Goal: Task Accomplishment & Management: Manage account settings

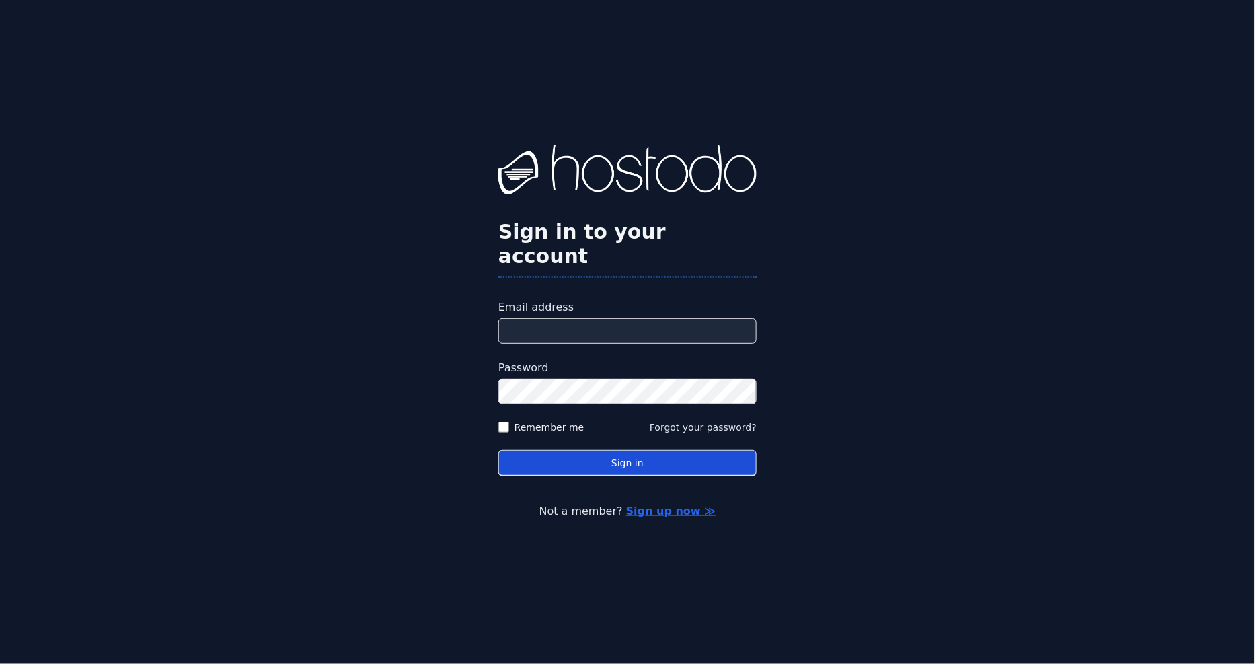
type input "**********"
click at [613, 450] on button "Sign in" at bounding box center [627, 463] width 258 height 26
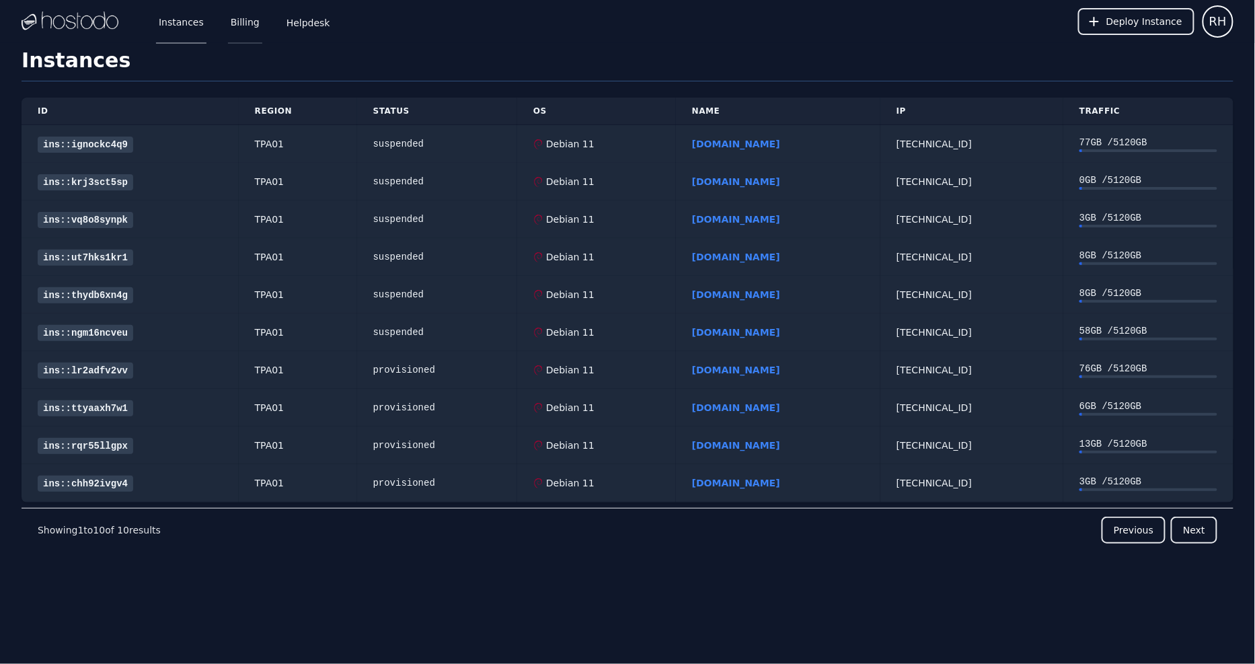
click at [237, 14] on link "Billing" at bounding box center [245, 21] width 34 height 44
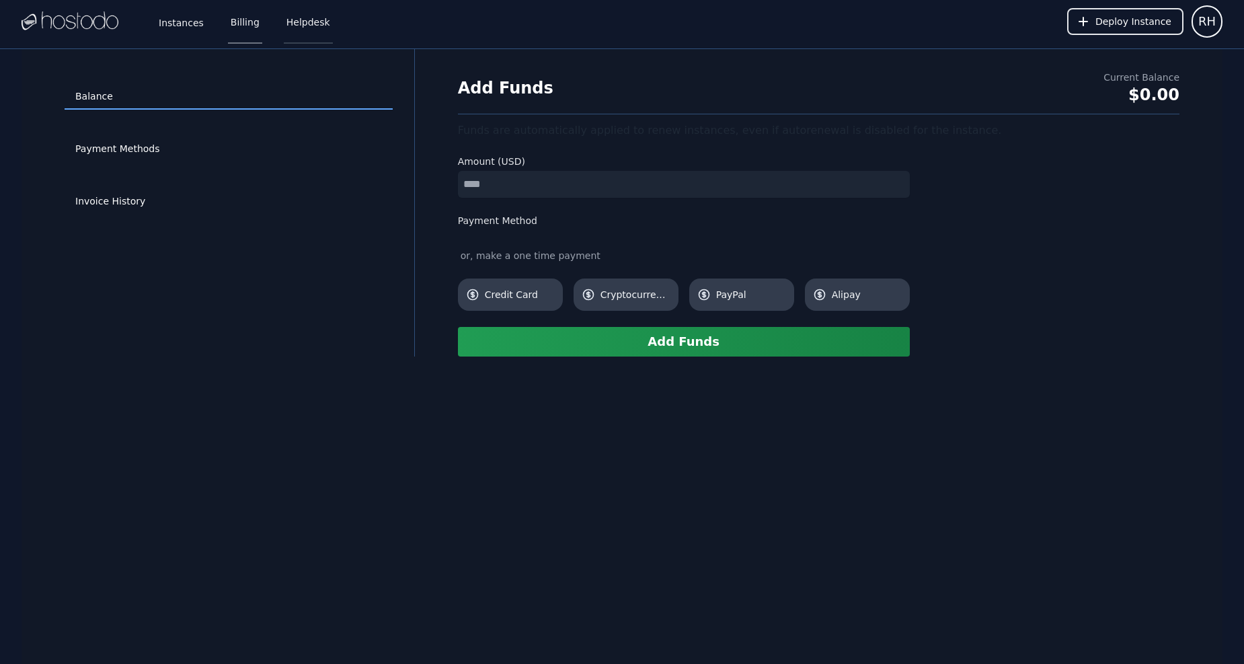
click at [297, 29] on link "Helpdesk" at bounding box center [308, 21] width 49 height 44
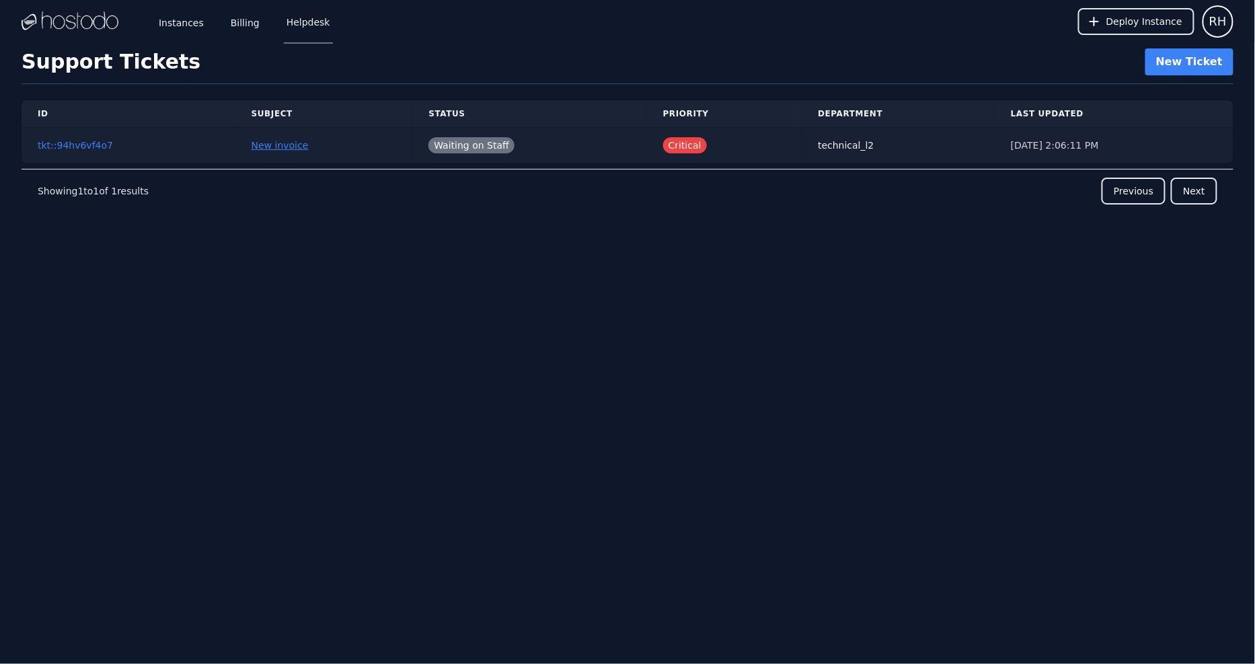
click at [256, 144] on link "New invoice" at bounding box center [280, 145] width 57 height 11
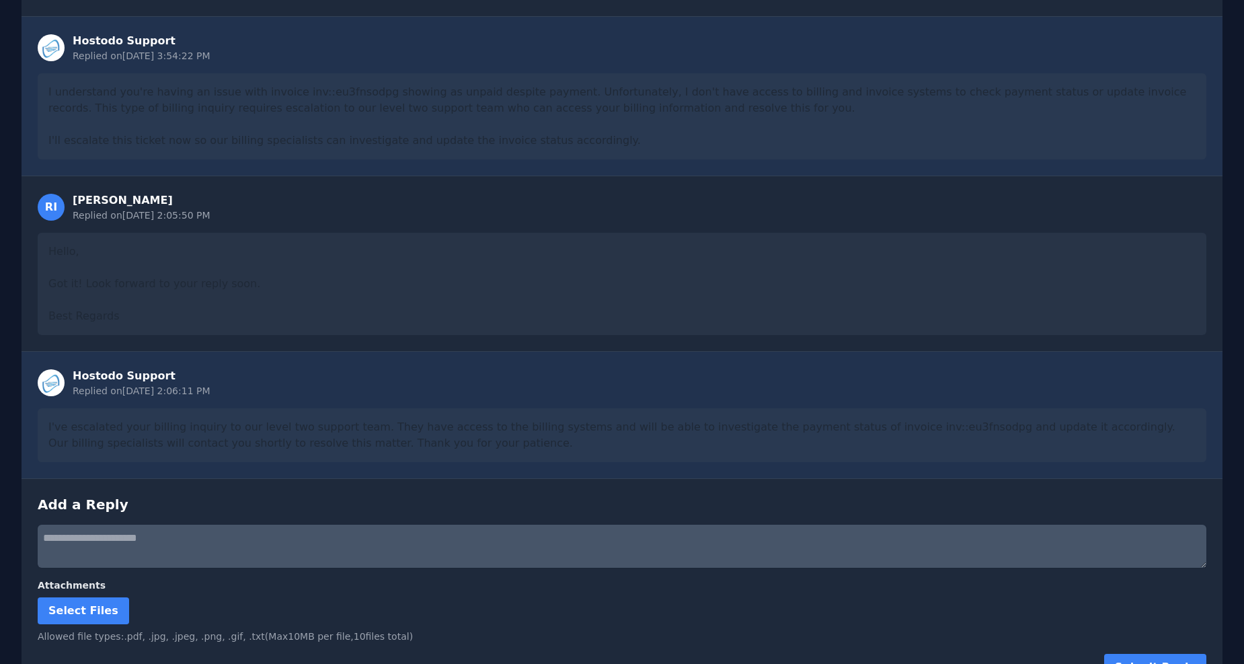
scroll to position [555, 0]
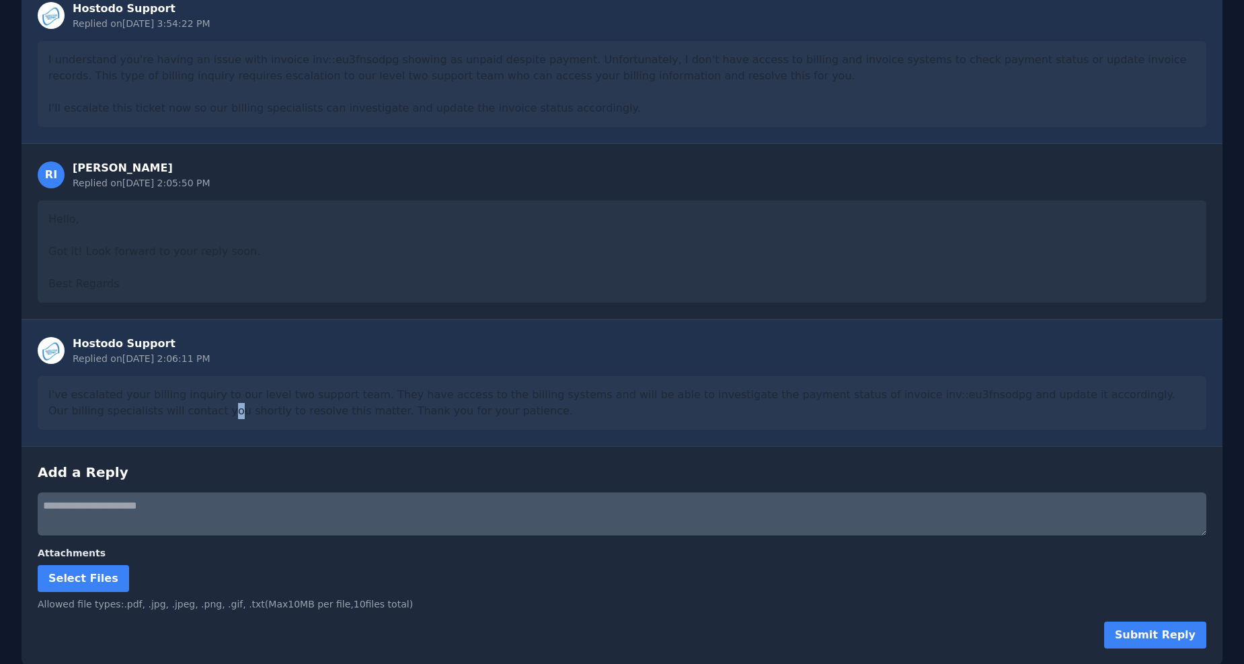
click at [175, 424] on div "I've escalated your billing inquiry to our level two support team. They have ac…" at bounding box center [622, 403] width 1169 height 54
drag, startPoint x: 193, startPoint y: 406, endPoint x: 443, endPoint y: 431, distance: 250.8
click at [405, 429] on div "Hostodo Support Replied on 9/19/2025, 2:06:11 PM I've escalated your billing in…" at bounding box center [622, 382] width 1201 height 127
click at [443, 430] on div "Hostodo Support Replied on 9/19/2025, 2:06:11 PM I've escalated your billing in…" at bounding box center [622, 382] width 1201 height 127
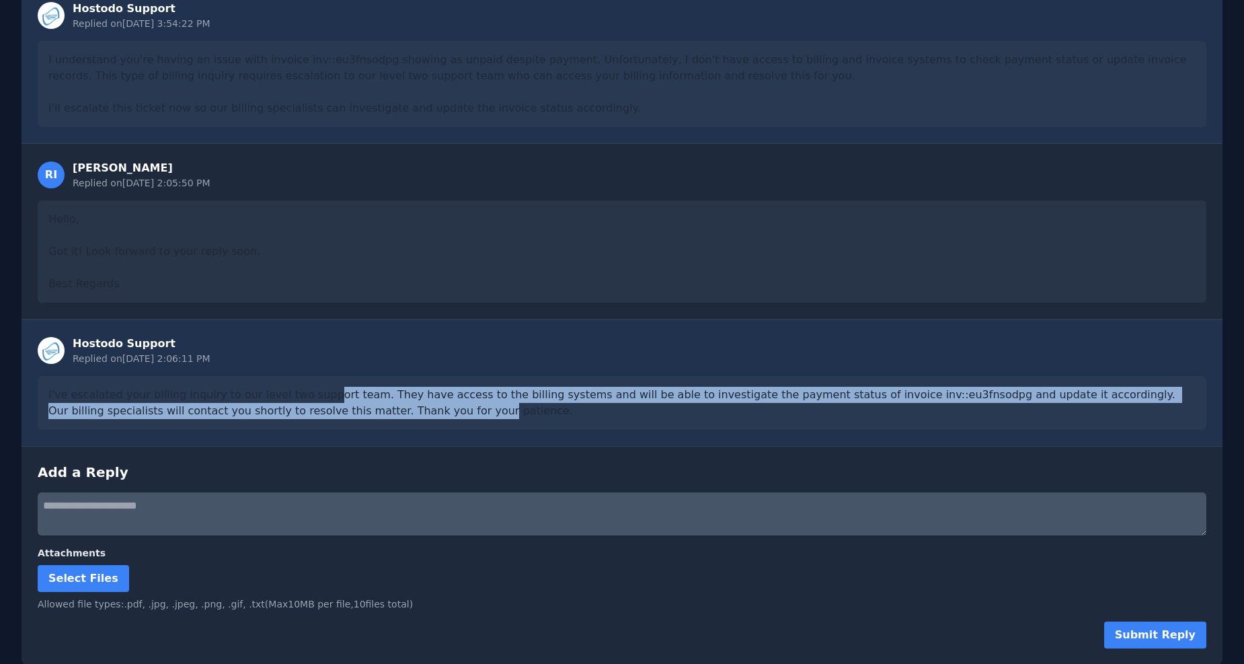
drag, startPoint x: 332, startPoint y: 397, endPoint x: 508, endPoint y: 428, distance: 179.0
click at [504, 428] on div "I've escalated your billing inquiry to our level two support team. They have ac…" at bounding box center [622, 403] width 1169 height 54
click at [508, 424] on div "I've escalated your billing inquiry to our level two support team. They have ac…" at bounding box center [622, 403] width 1169 height 54
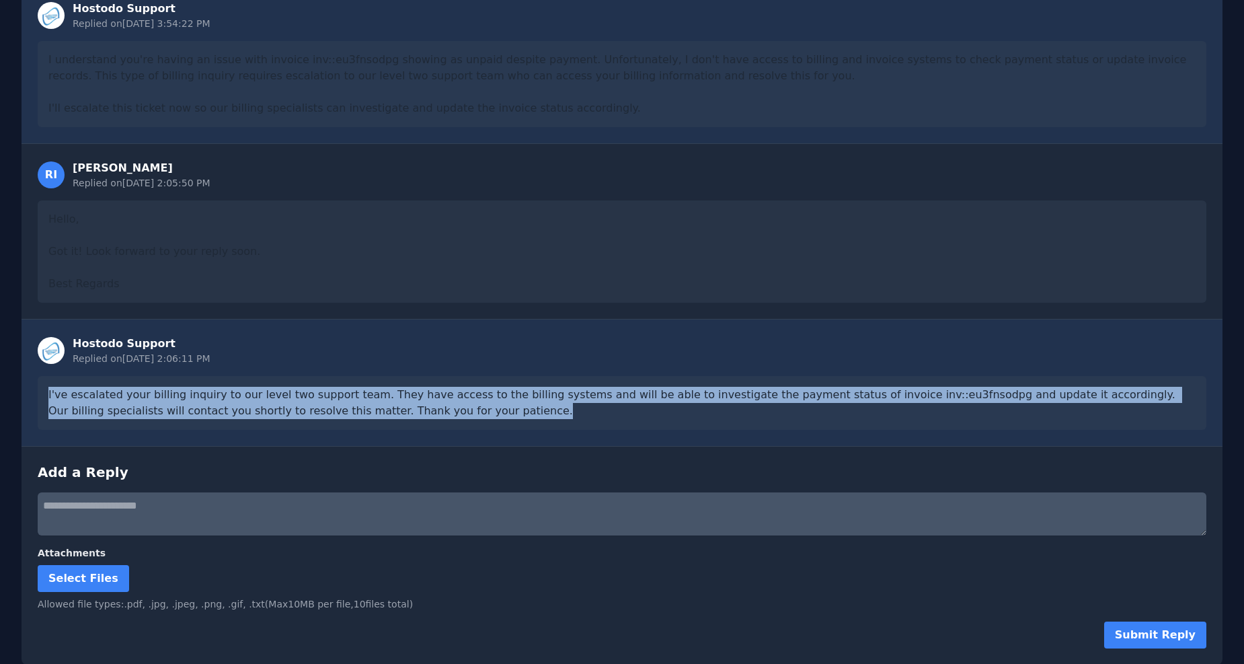
drag, startPoint x: 479, startPoint y: 419, endPoint x: 48, endPoint y: 379, distance: 432.4
click at [48, 379] on div "I've escalated your billing inquiry to our level two support team. They have ac…" at bounding box center [622, 403] width 1169 height 54
click at [130, 398] on div "I've escalated your billing inquiry to our level two support team. They have ac…" at bounding box center [622, 403] width 1169 height 54
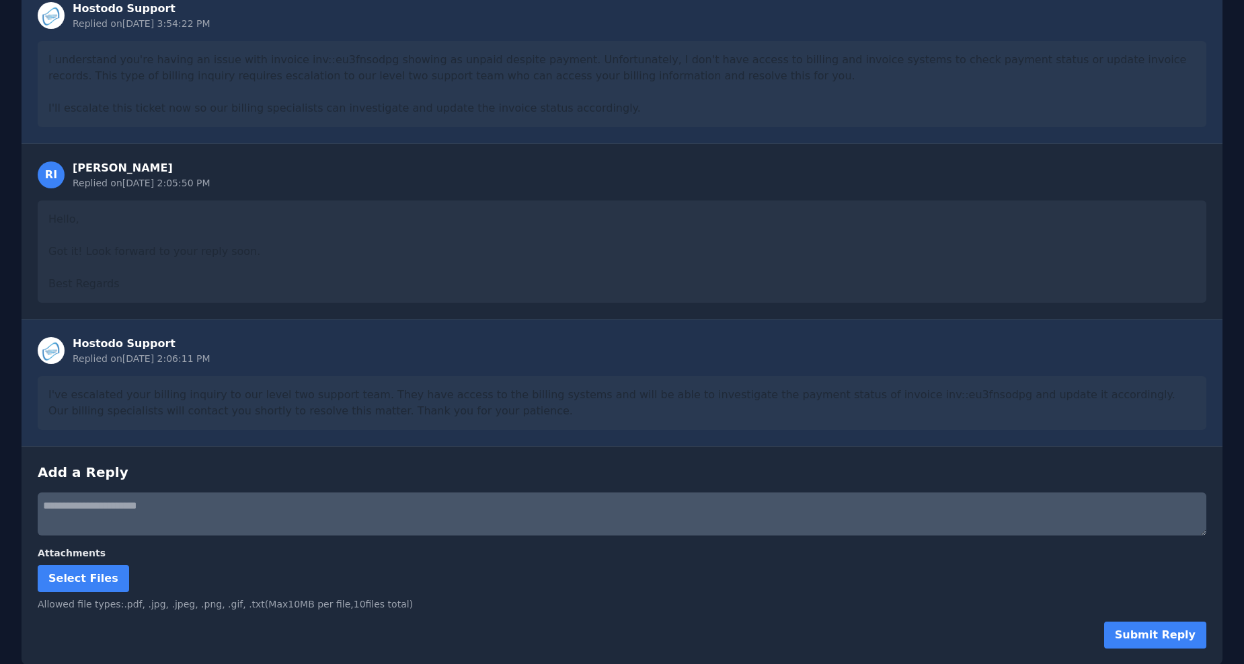
click at [102, 522] on textarea at bounding box center [622, 513] width 1169 height 43
click at [130, 520] on textarea "**********" at bounding box center [622, 513] width 1169 height 43
click at [133, 523] on textarea "**********" at bounding box center [622, 513] width 1169 height 43
click at [259, 523] on textarea "**********" at bounding box center [622, 513] width 1169 height 43
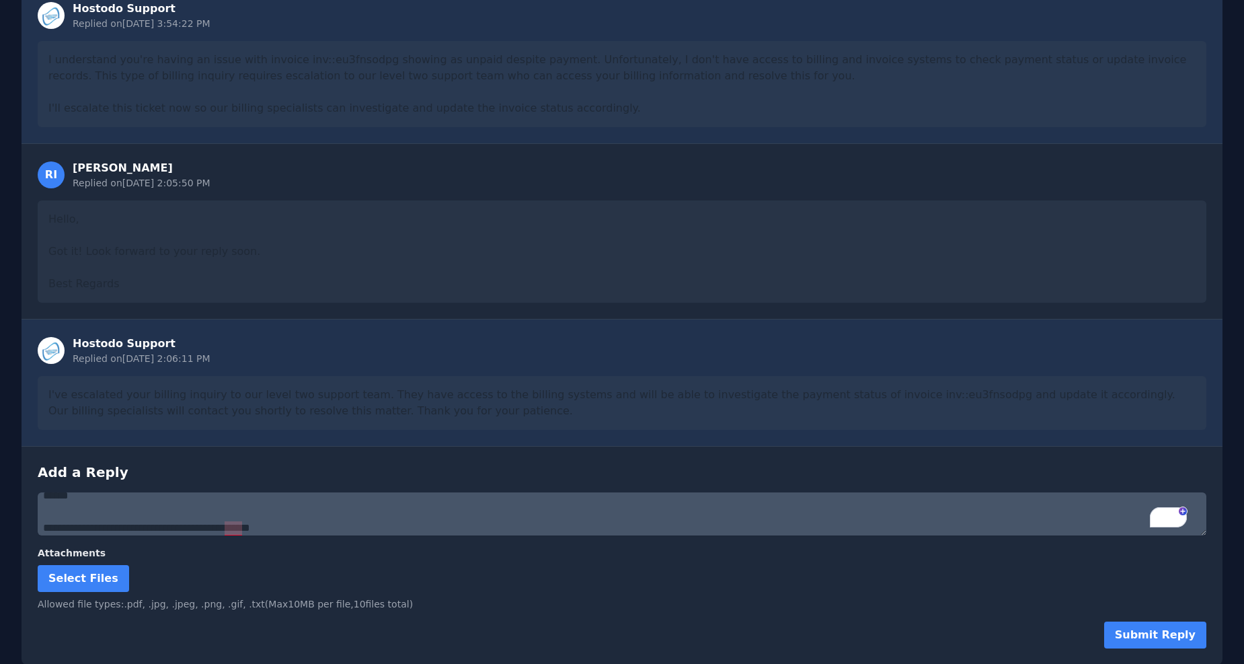
click at [232, 527] on textarea "**********" at bounding box center [622, 513] width 1169 height 43
click at [312, 533] on textarea "**********" at bounding box center [622, 513] width 1169 height 43
click at [339, 500] on textarea "**********" at bounding box center [622, 513] width 1169 height 43
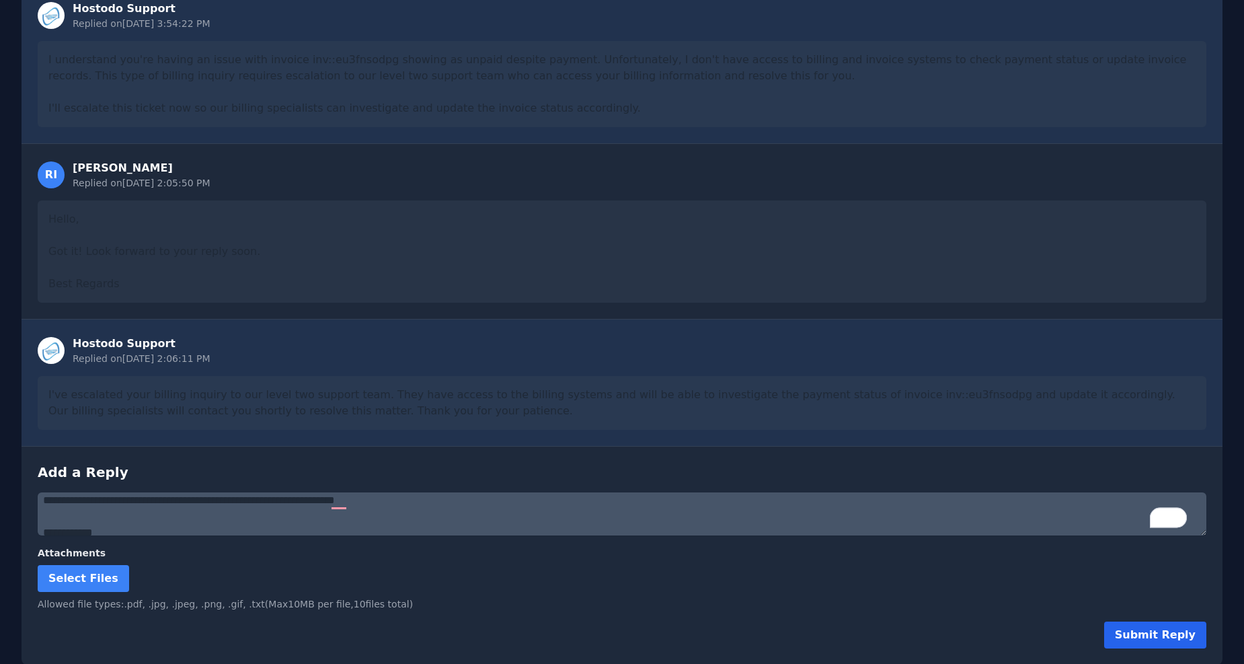
click at [1142, 644] on button "Submit Reply" at bounding box center [1155, 634] width 102 height 27
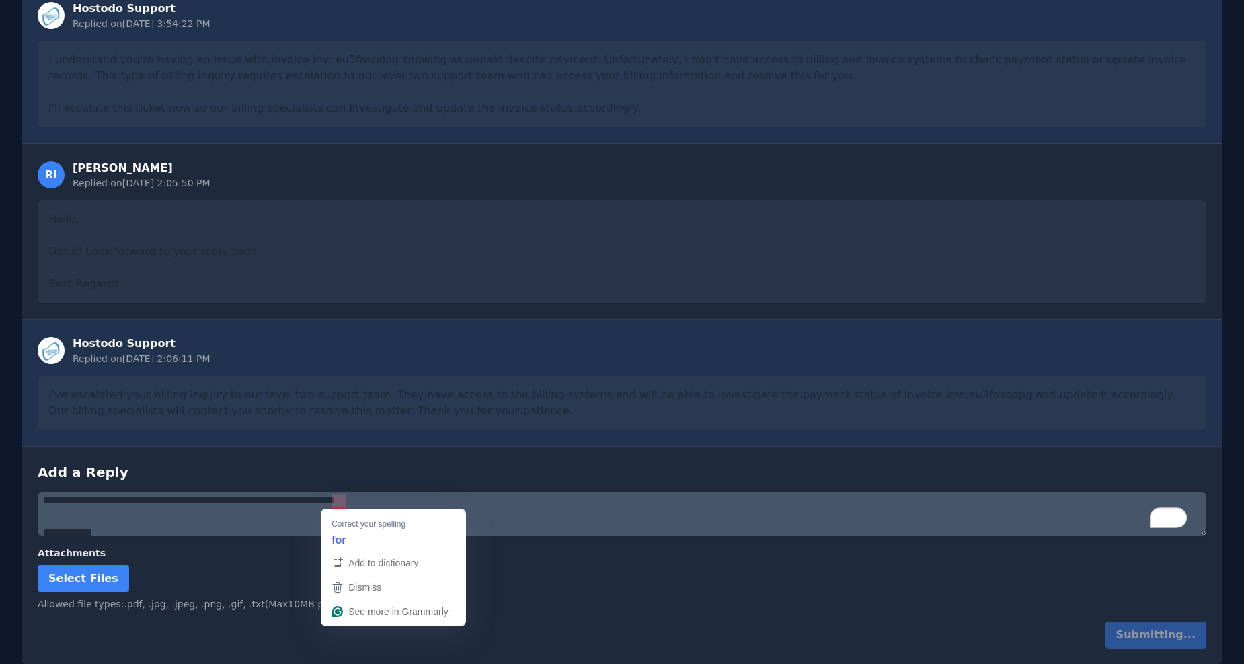
click at [340, 499] on textarea "**********" at bounding box center [622, 513] width 1169 height 43
type textarea "**********"
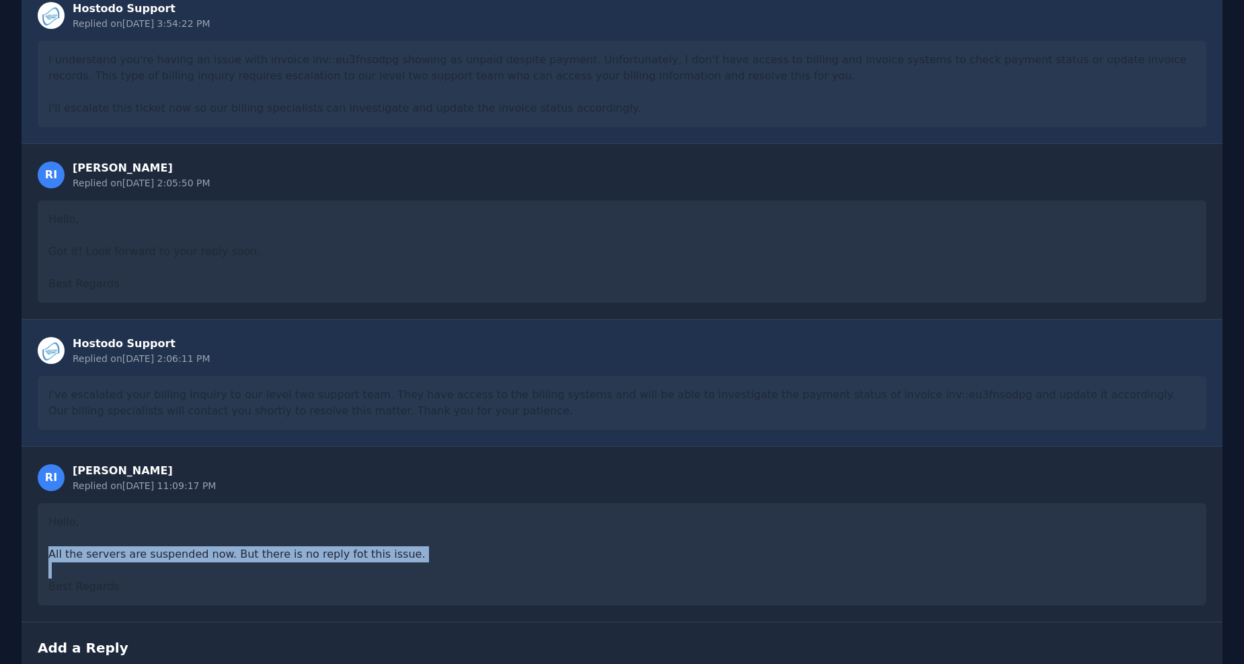
drag, startPoint x: 221, startPoint y: 545, endPoint x: 451, endPoint y: 572, distance: 231.5
click at [451, 572] on div "Hello, All the servers are suspended now. But there is no reply fot this issue.…" at bounding box center [622, 554] width 1169 height 102
click at [441, 564] on div "Hello, All the servers are suspended now. But there is no reply fot this issue.…" at bounding box center [622, 554] width 1169 height 102
drag, startPoint x: 430, startPoint y: 555, endPoint x: 272, endPoint y: 541, distance: 159.4
click at [272, 541] on div "Hello, All the servers are suspended now. But there is no reply fot this issue.…" at bounding box center [622, 554] width 1169 height 102
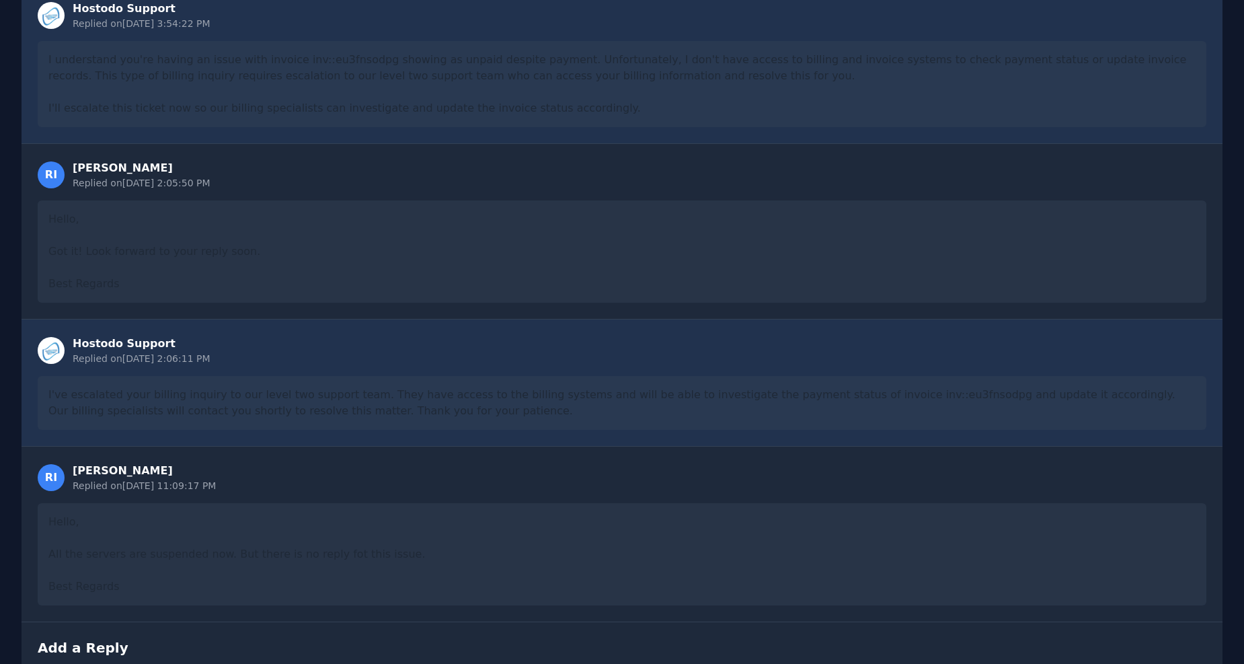
click at [271, 541] on div "Hello, All the servers are suspended now. But there is no reply fot this issue.…" at bounding box center [622, 554] width 1169 height 102
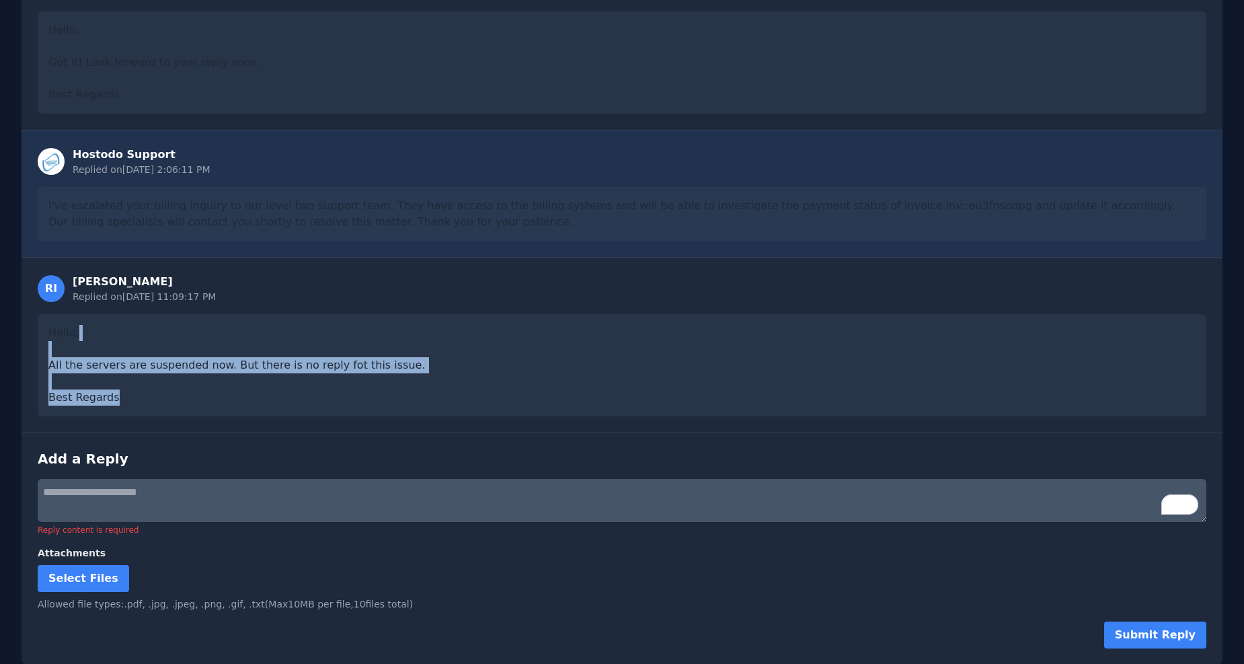
drag, startPoint x: 156, startPoint y: 328, endPoint x: 313, endPoint y: 394, distance: 170.3
click at [313, 394] on div "Hello, All the servers are suspended now. But there is no reply fot this issue.…" at bounding box center [622, 365] width 1169 height 102
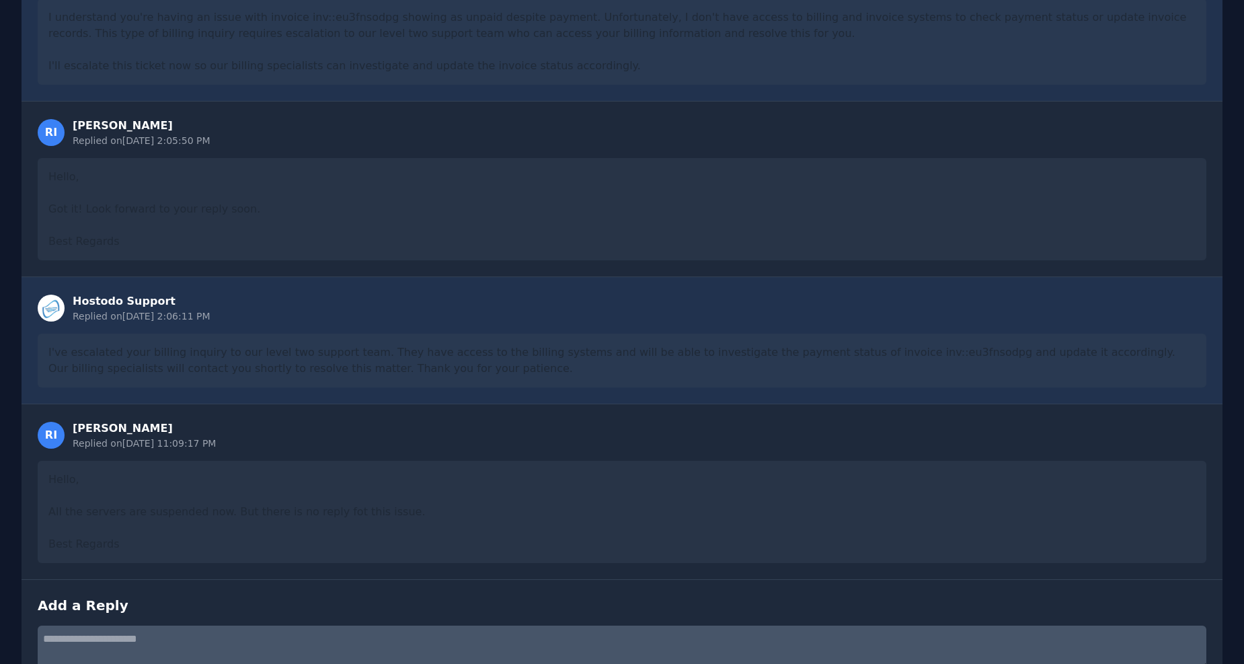
scroll to position [730, 0]
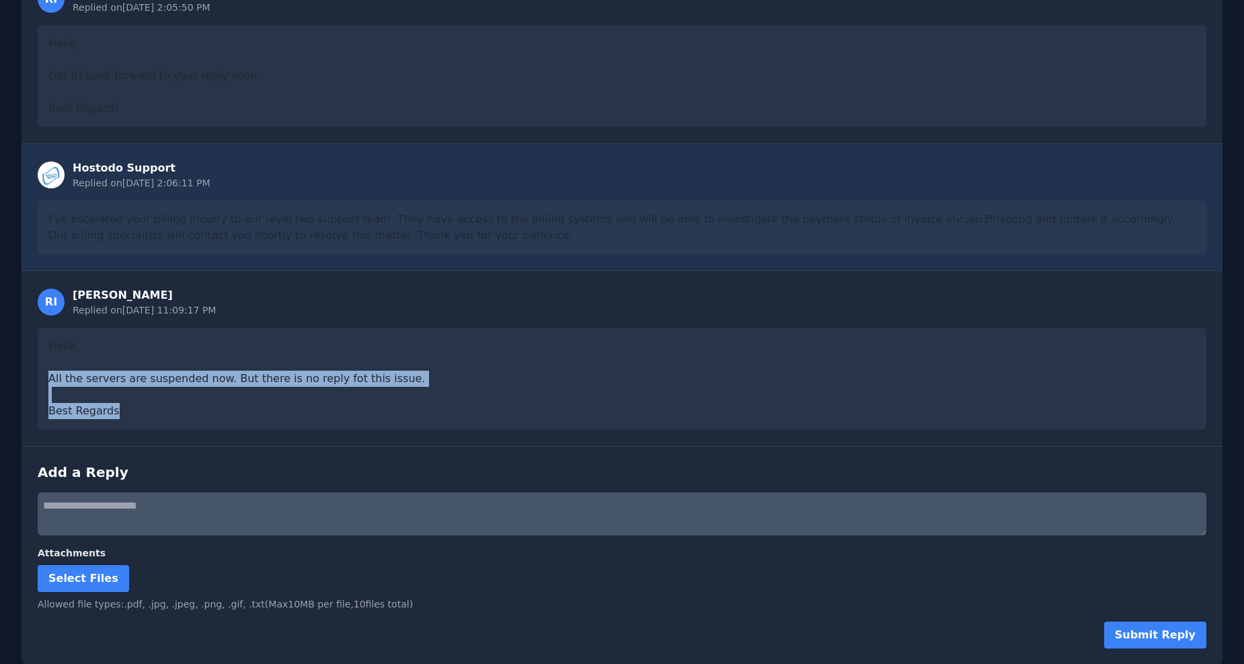
drag, startPoint x: 88, startPoint y: 369, endPoint x: 283, endPoint y: 415, distance: 200.5
click at [283, 415] on div "Hello, All the servers are suspended now. But there is no reply fot this issue.…" at bounding box center [622, 379] width 1169 height 102
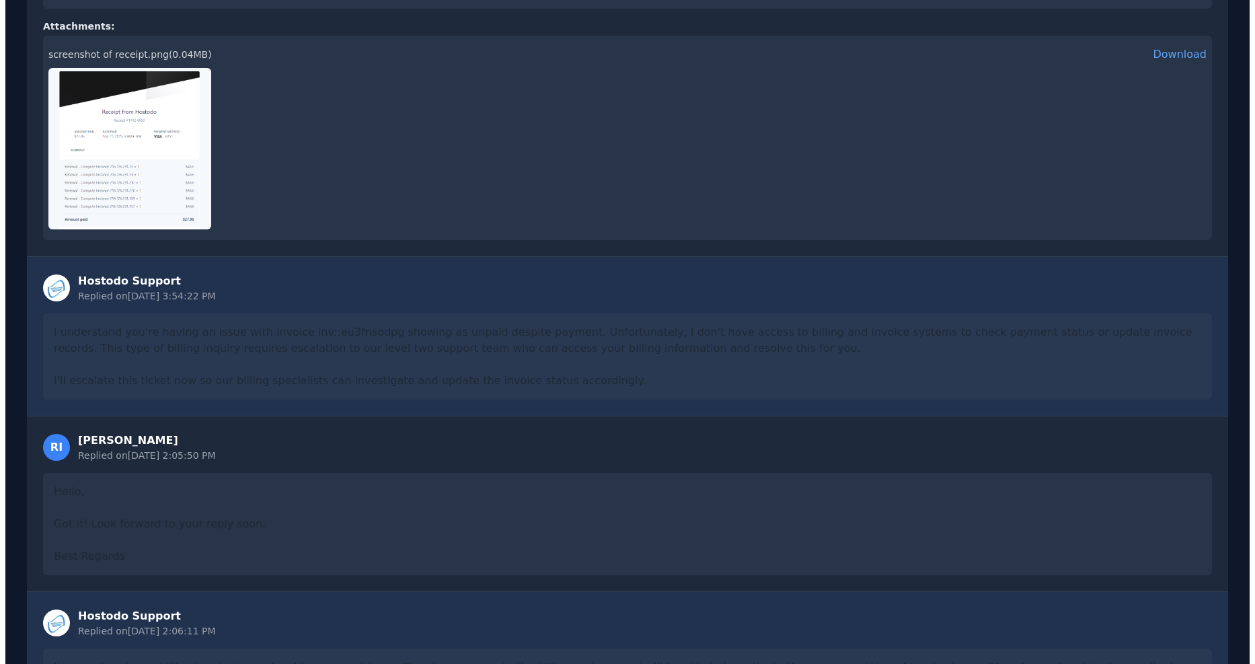
scroll to position [0, 0]
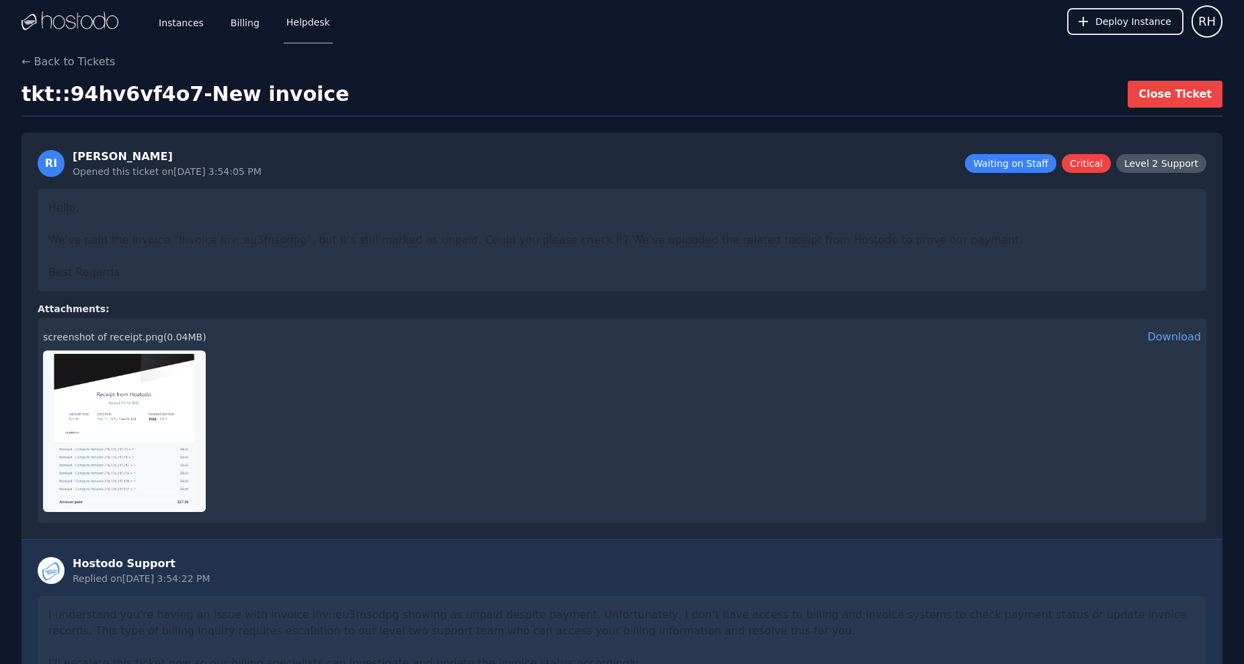
click at [64, 26] on img at bounding box center [70, 21] width 97 height 20
click at [75, 19] on img at bounding box center [70, 21] width 97 height 20
click at [73, 63] on button "← Back to Tickets" at bounding box center [68, 62] width 93 height 16
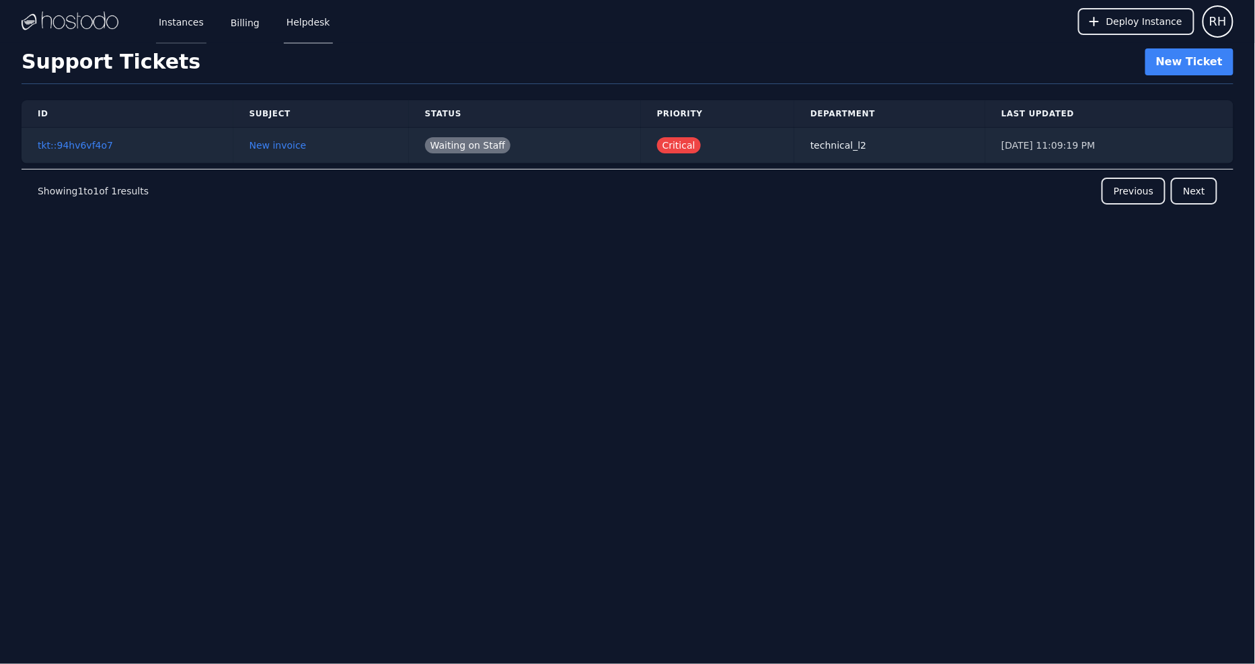
click at [188, 27] on link "Instances" at bounding box center [181, 21] width 50 height 44
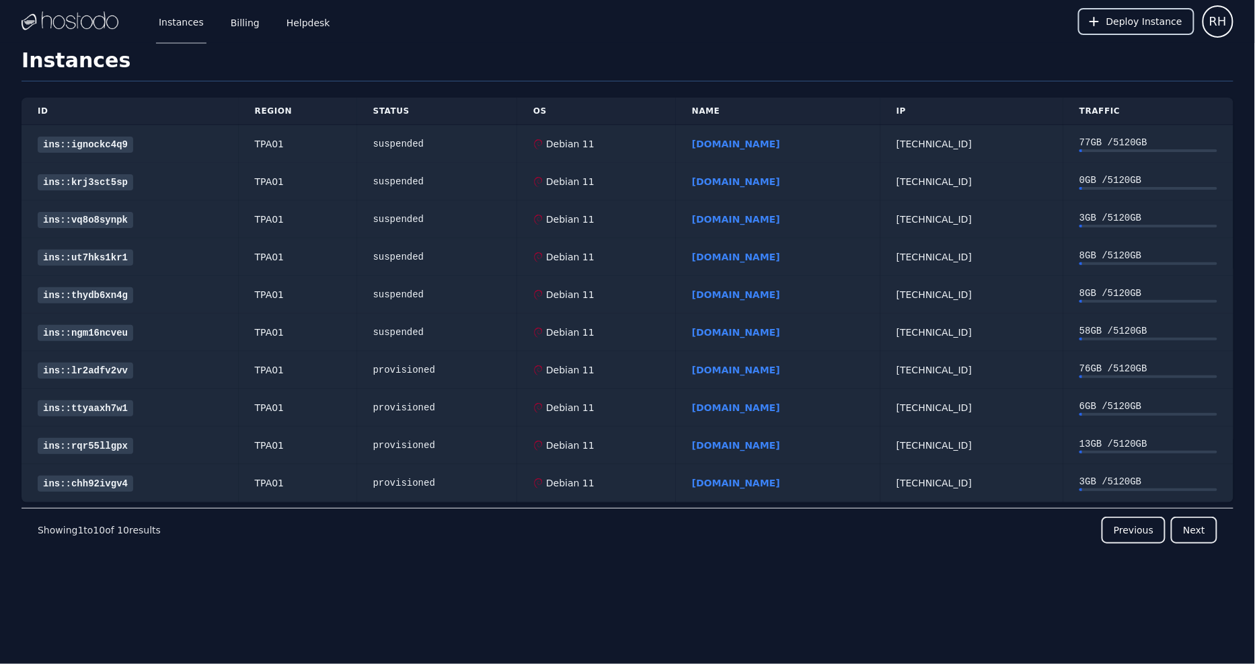
click at [1088, 24] on button "Deploy Instance" at bounding box center [1136, 21] width 116 height 27
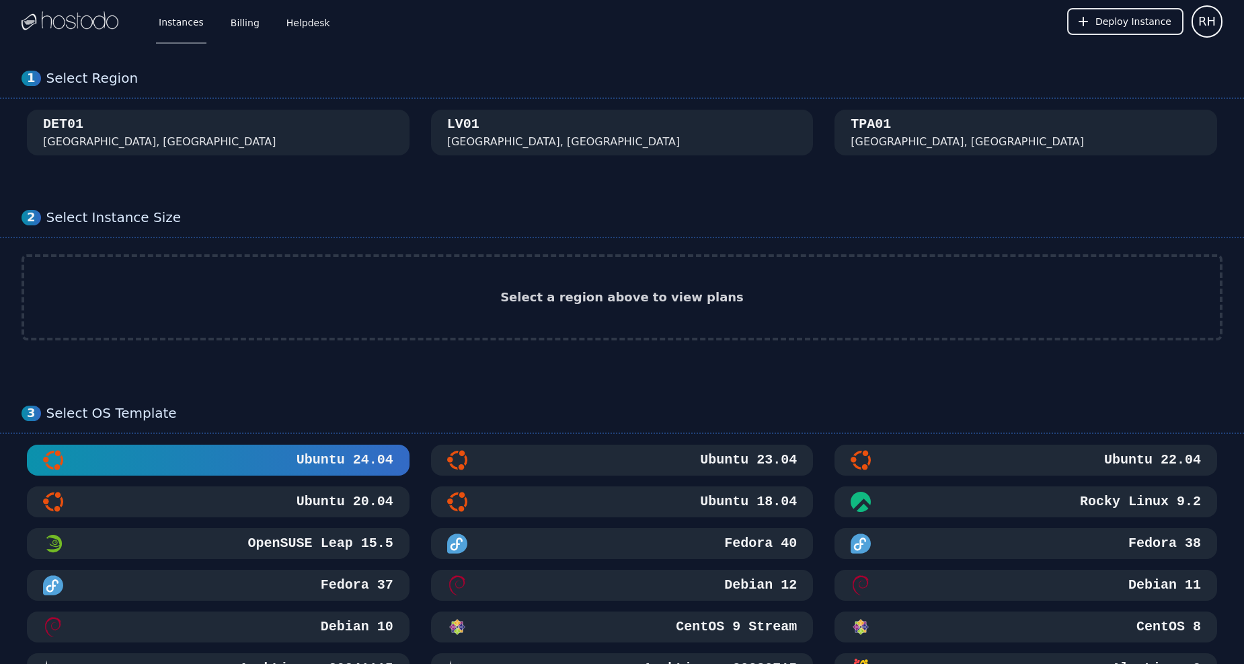
scroll to position [149, 0]
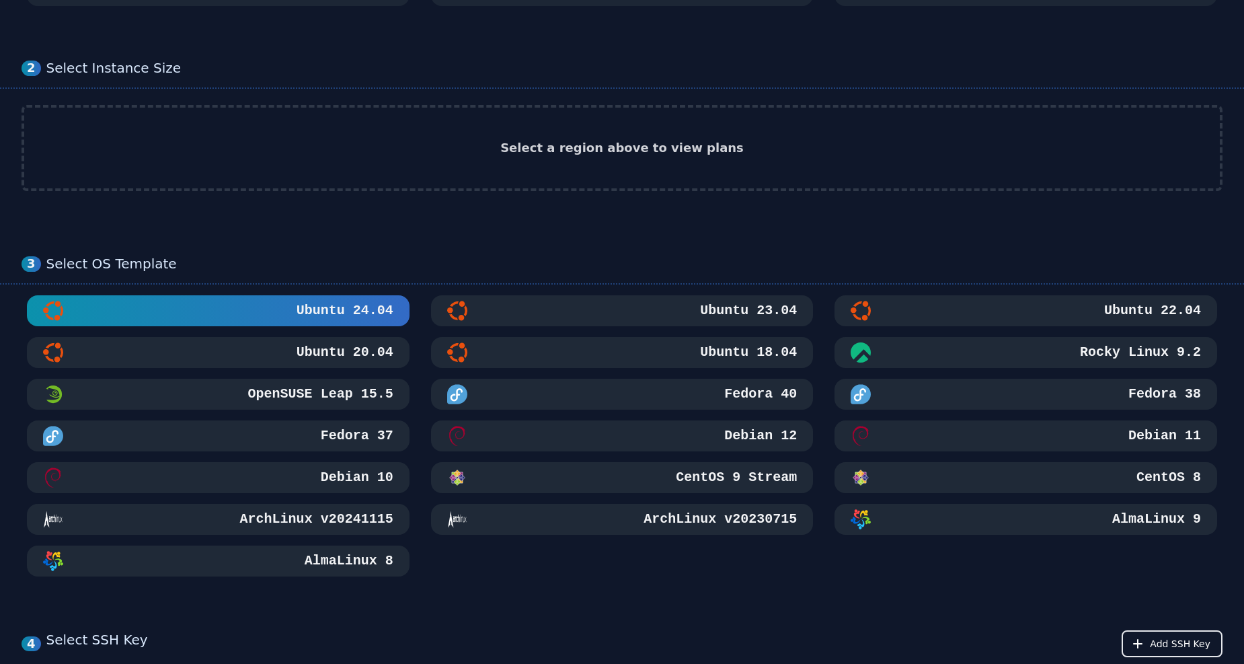
click at [654, 439] on div "Debian 12" at bounding box center [622, 436] width 350 height 20
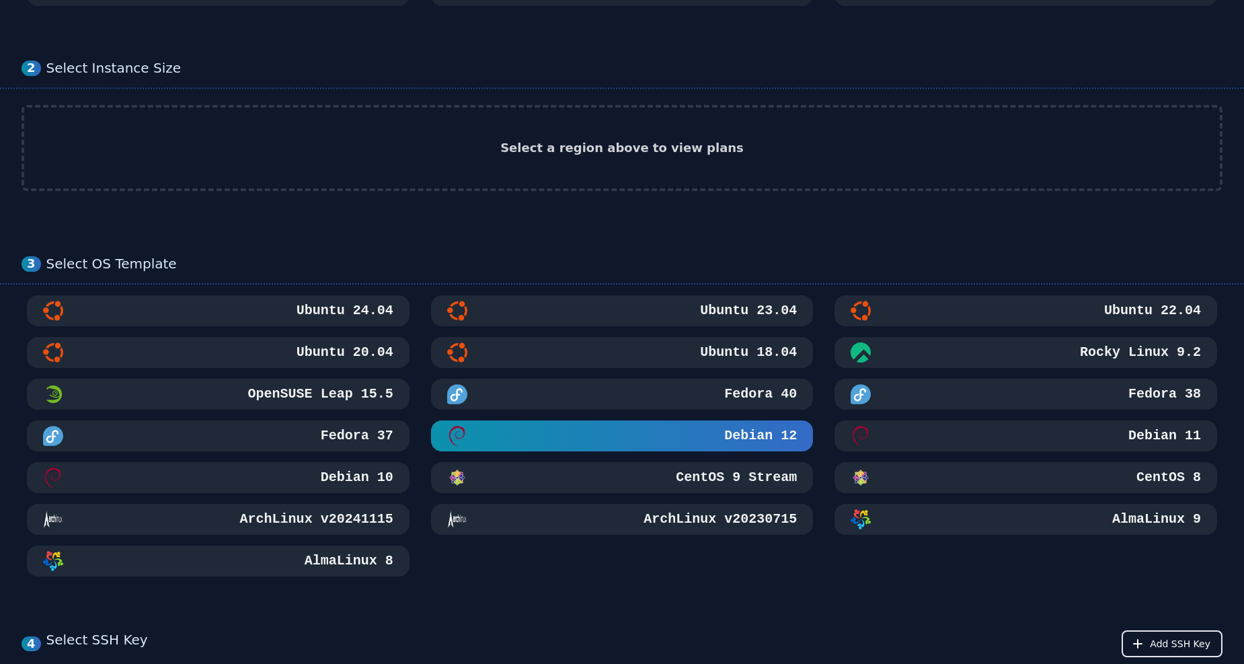
scroll to position [0, 0]
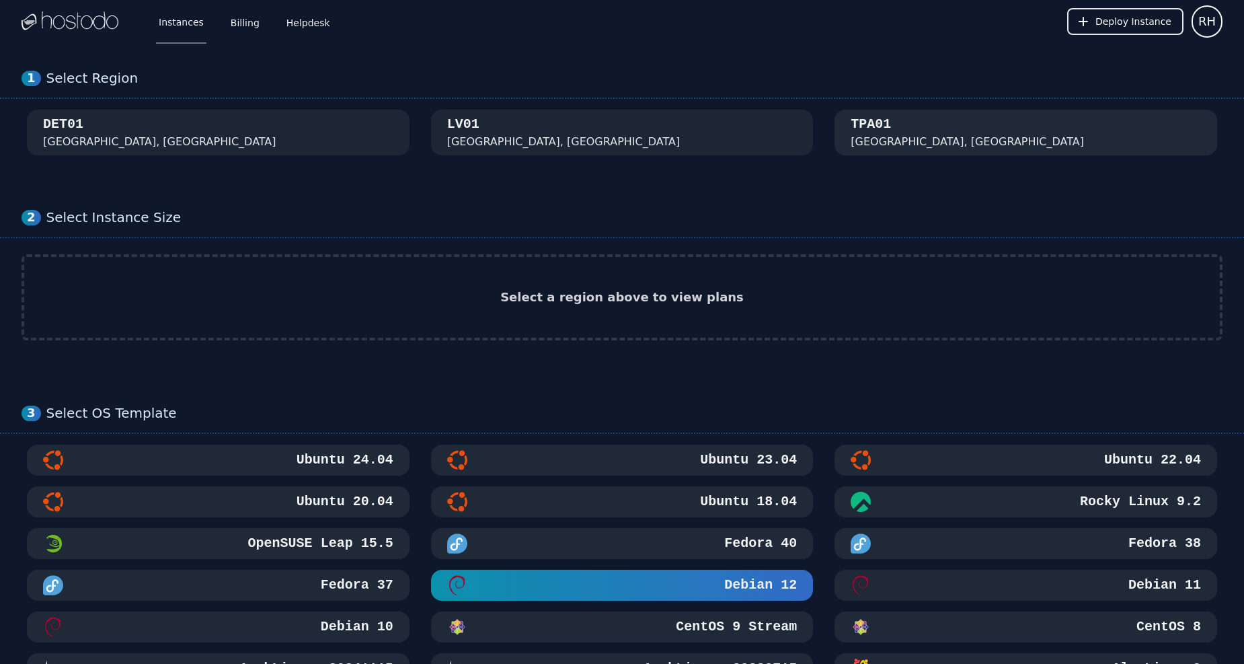
click at [897, 137] on div "Tampa, FL" at bounding box center [967, 142] width 233 height 16
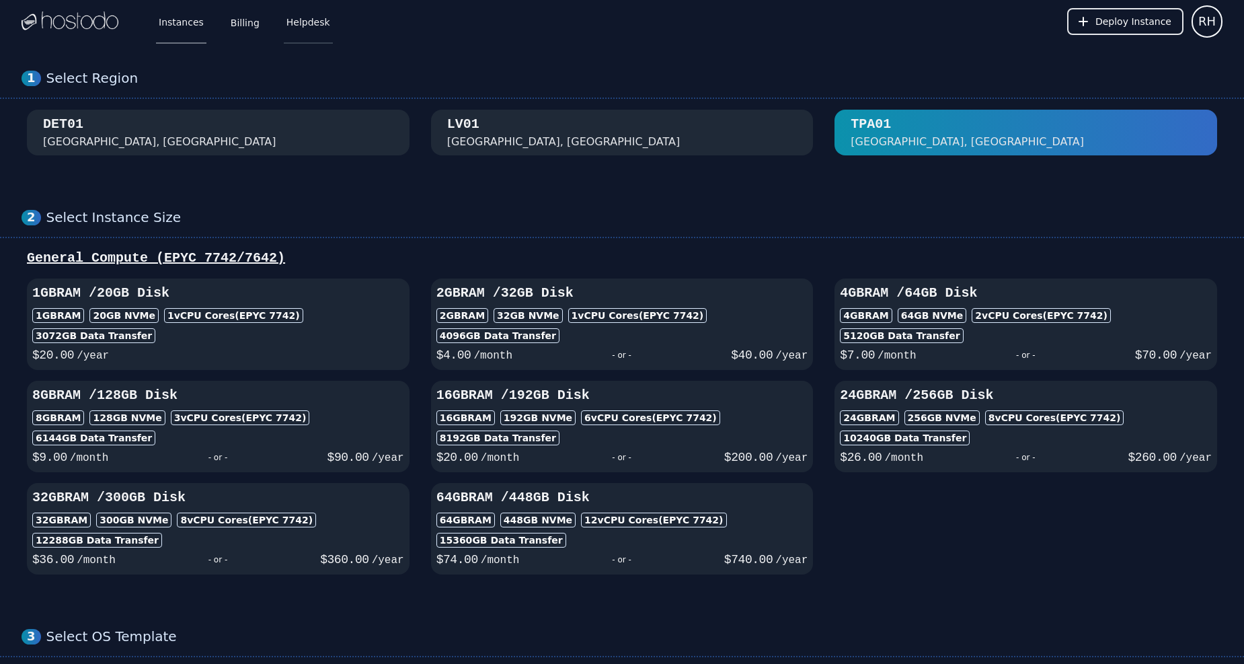
click at [317, 19] on link "Helpdesk" at bounding box center [308, 21] width 49 height 44
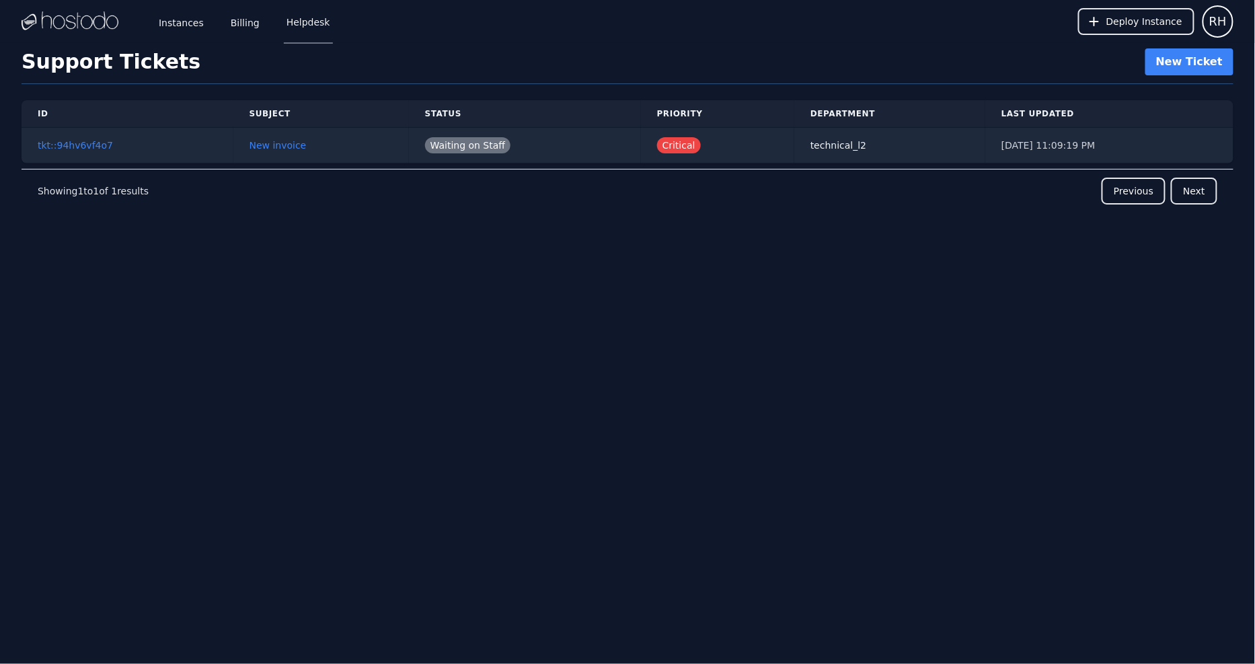
click at [63, 22] on img at bounding box center [70, 21] width 97 height 20
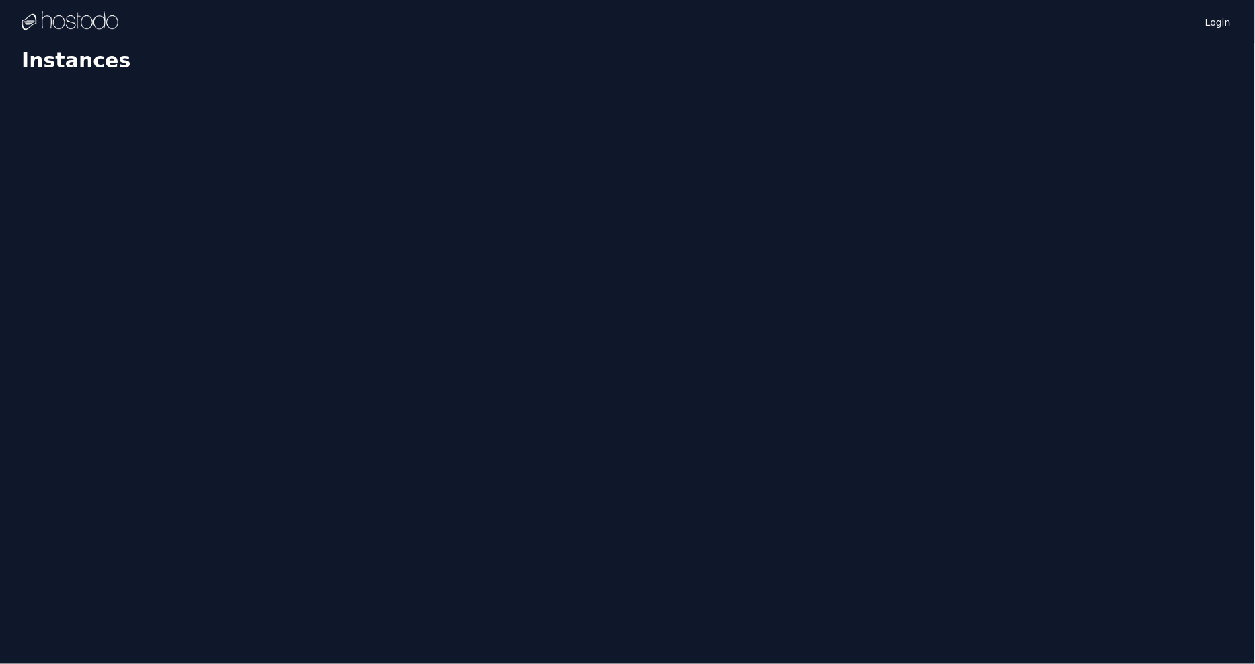
click at [609, 449] on div "Login Instances SSH Keys Billing Helpdesk Sign out Settings Instances" at bounding box center [627, 332] width 1255 height 664
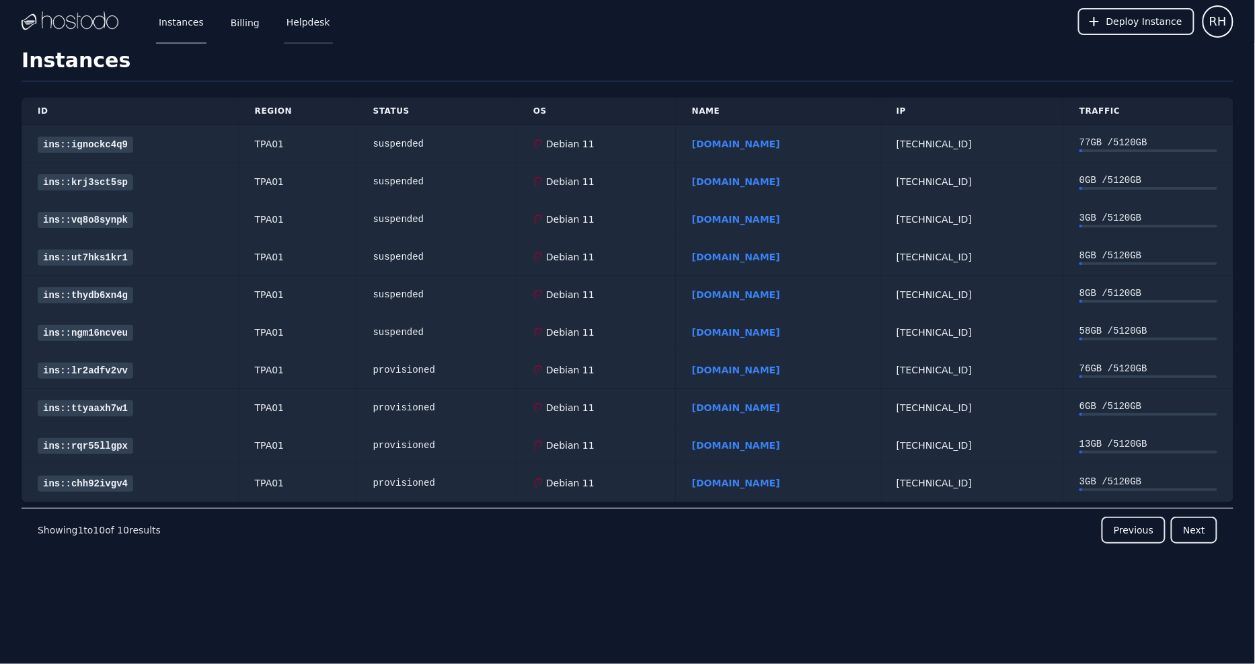
click at [294, 23] on link "Helpdesk" at bounding box center [308, 21] width 49 height 44
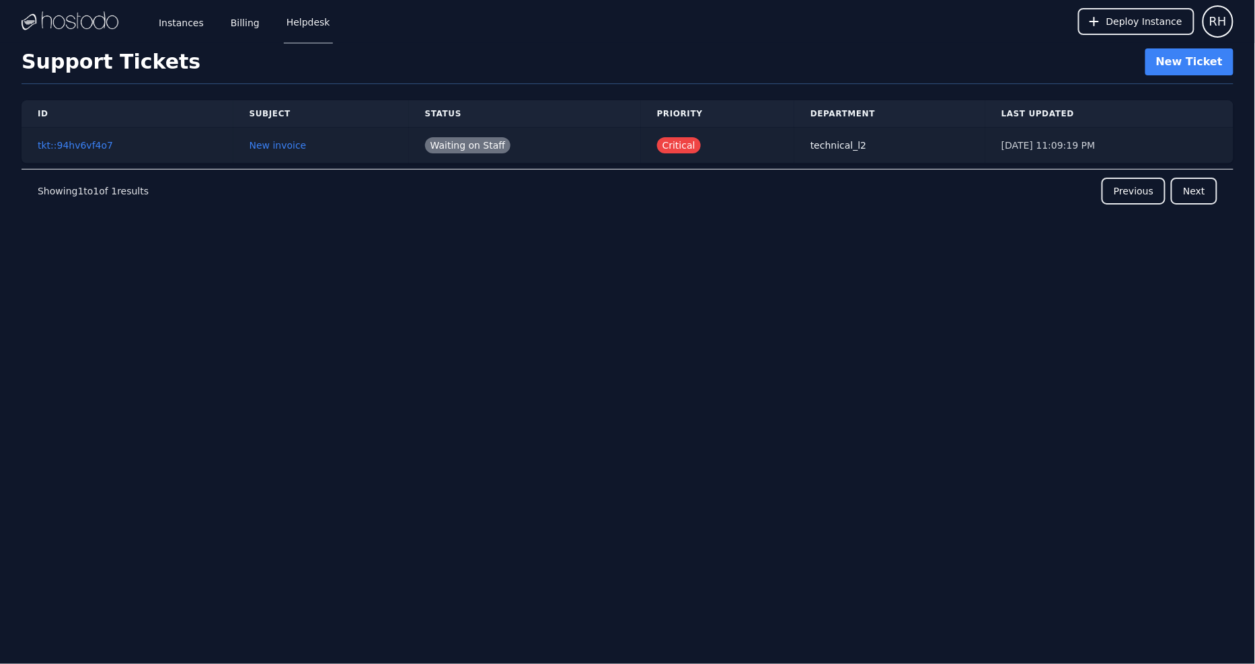
click at [118, 150] on td "tkt::94hv6vf4o7" at bounding box center [128, 146] width 212 height 36
click at [104, 146] on link "tkt::94hv6vf4o7" at bounding box center [75, 145] width 75 height 11
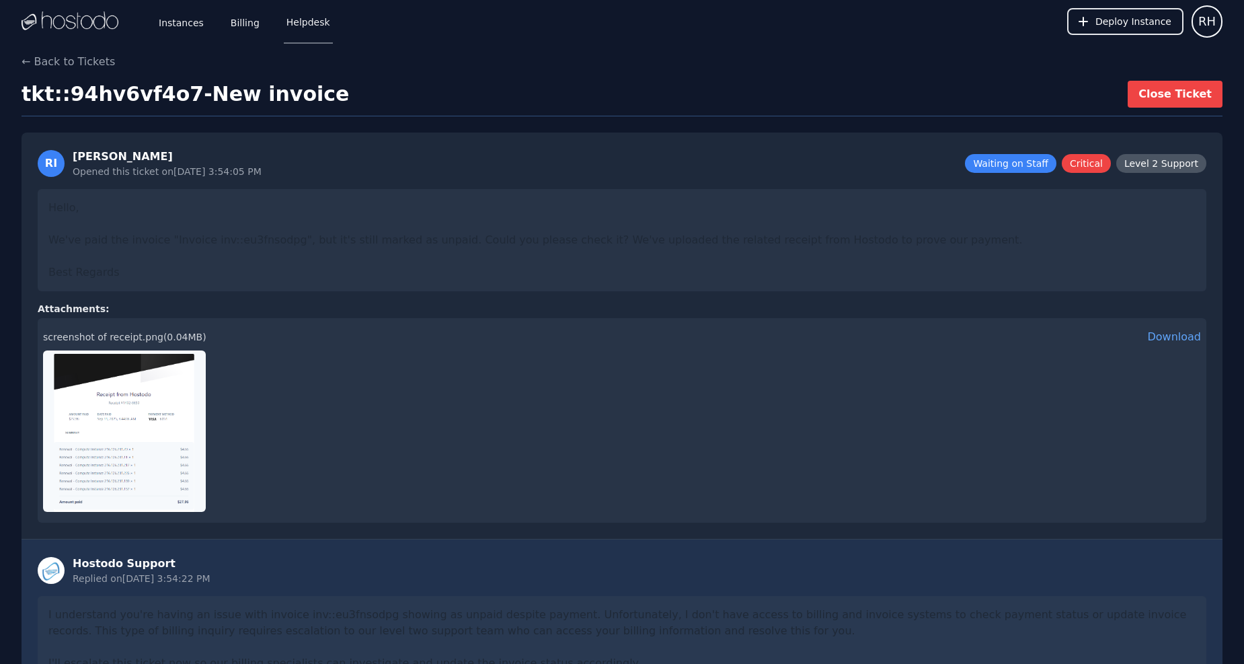
click at [150, 420] on img at bounding box center [124, 430] width 163 height 161
click at [228, 17] on link "Billing" at bounding box center [245, 21] width 34 height 44
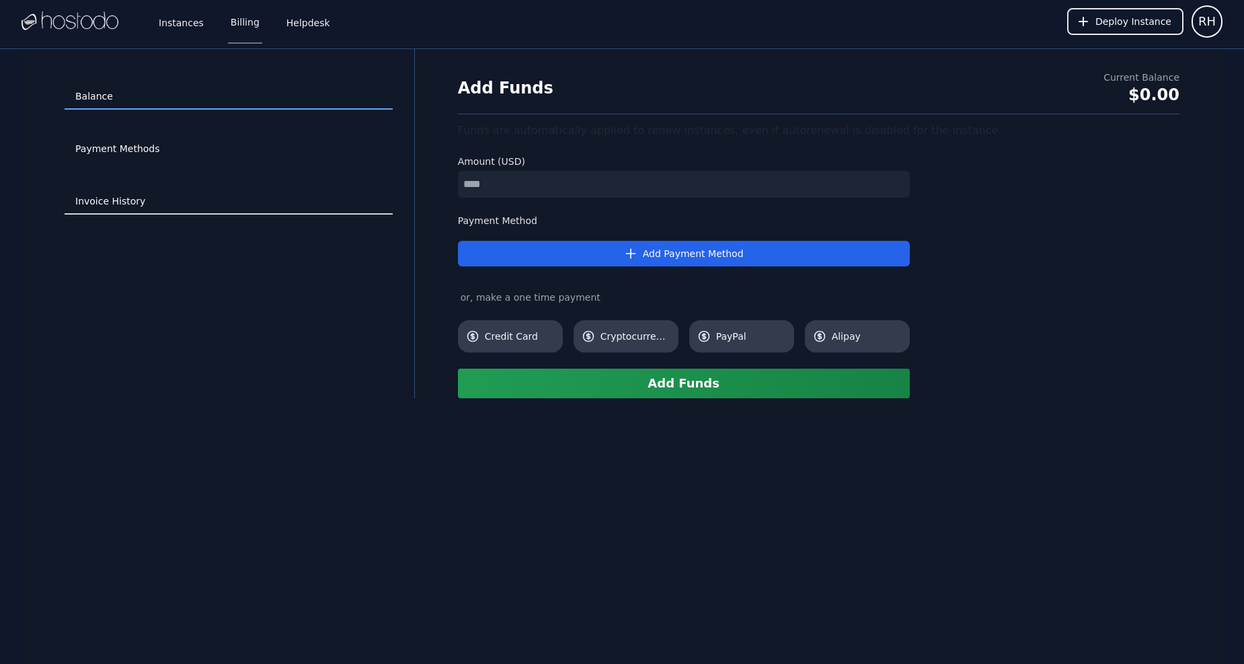
click at [124, 196] on link "Invoice History" at bounding box center [229, 202] width 328 height 26
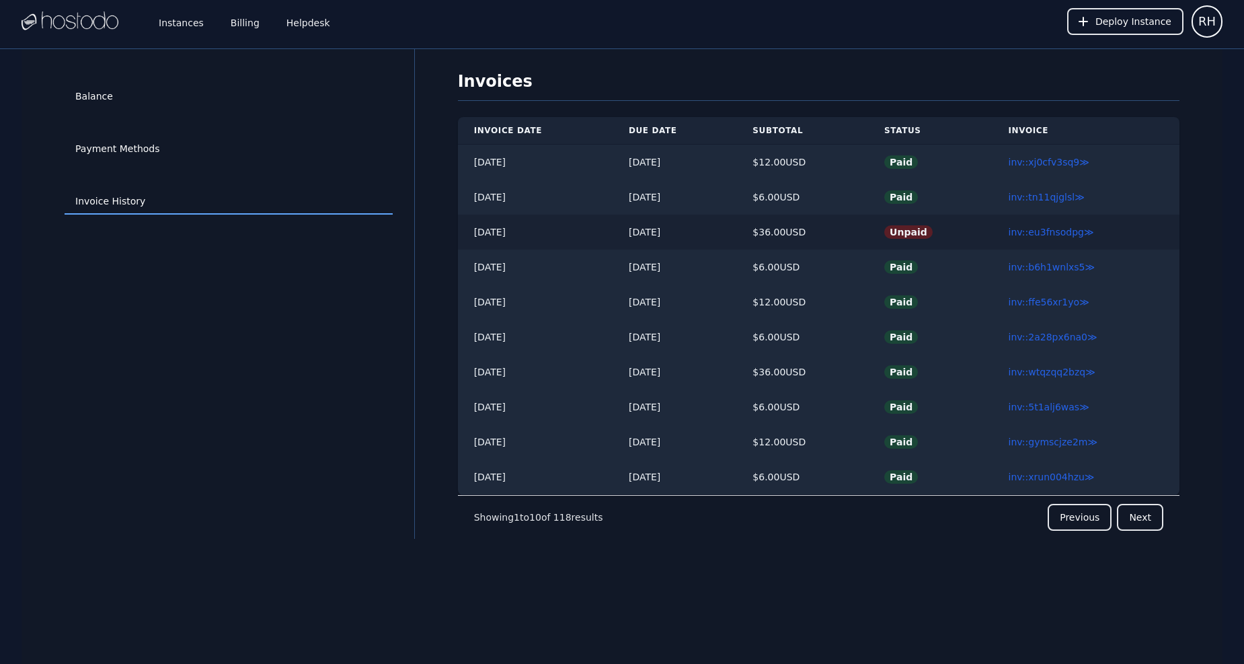
drag, startPoint x: 472, startPoint y: 231, endPoint x: 581, endPoint y: 237, distance: 109.8
click at [581, 237] on td "[DATE]" at bounding box center [535, 232] width 155 height 35
drag, startPoint x: 1008, startPoint y: 235, endPoint x: 1099, endPoint y: 234, distance: 91.5
click at [1099, 235] on td "inv::eu3fnsodpg ≫" at bounding box center [1086, 232] width 187 height 35
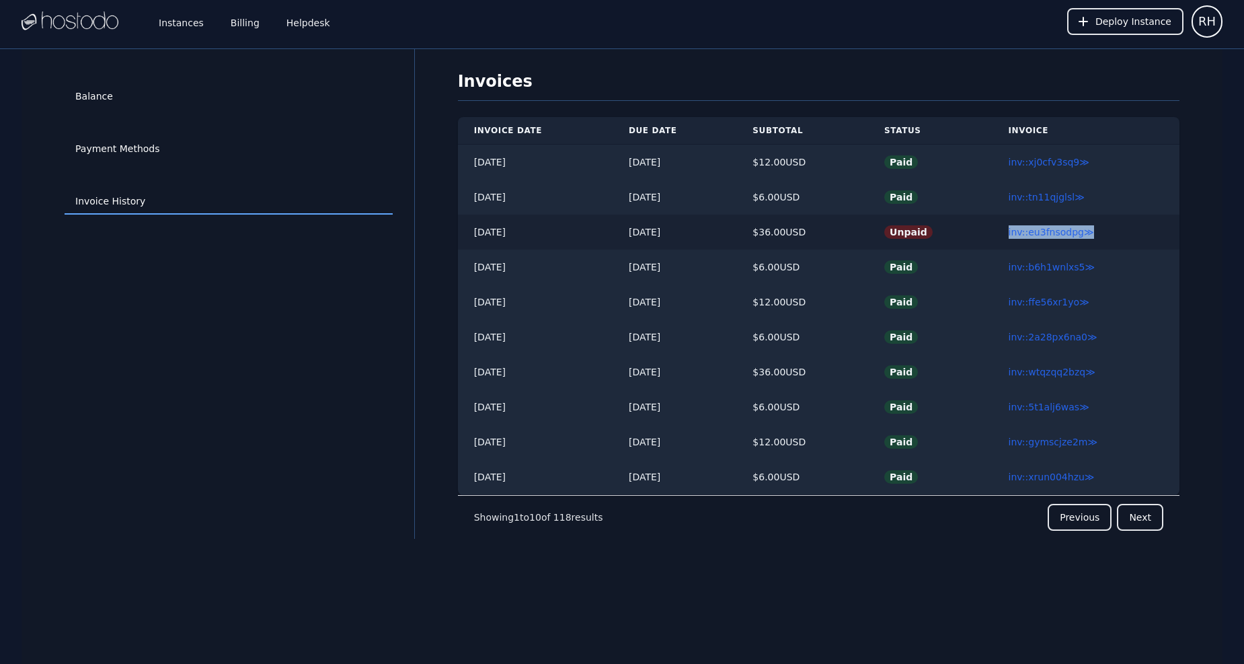
copy link "inv::eu3fnsodpg ≫"
